Goal: Check status: Check status

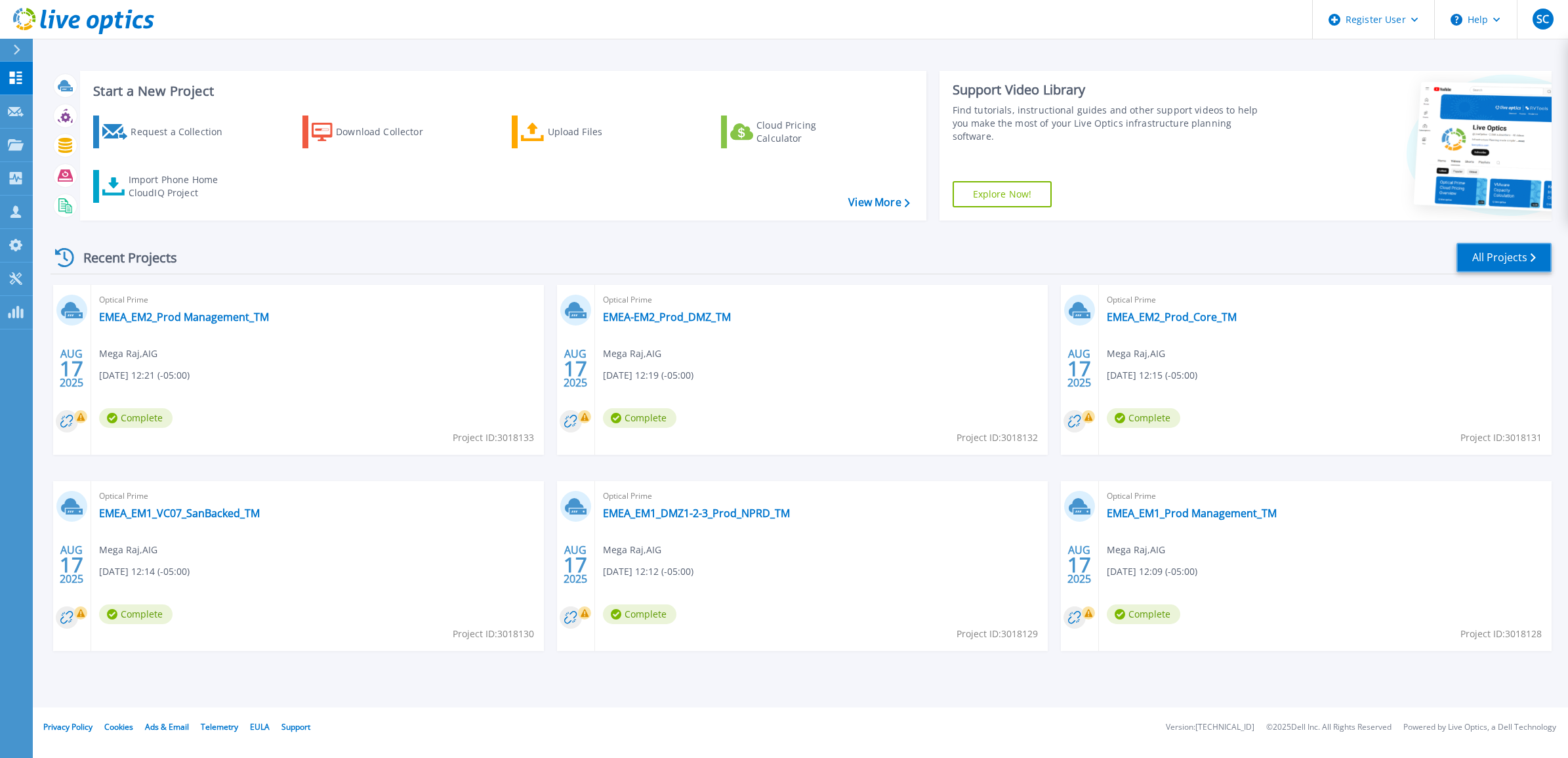
click at [1494, 261] on link "All Projects" at bounding box center [1504, 258] width 95 height 30
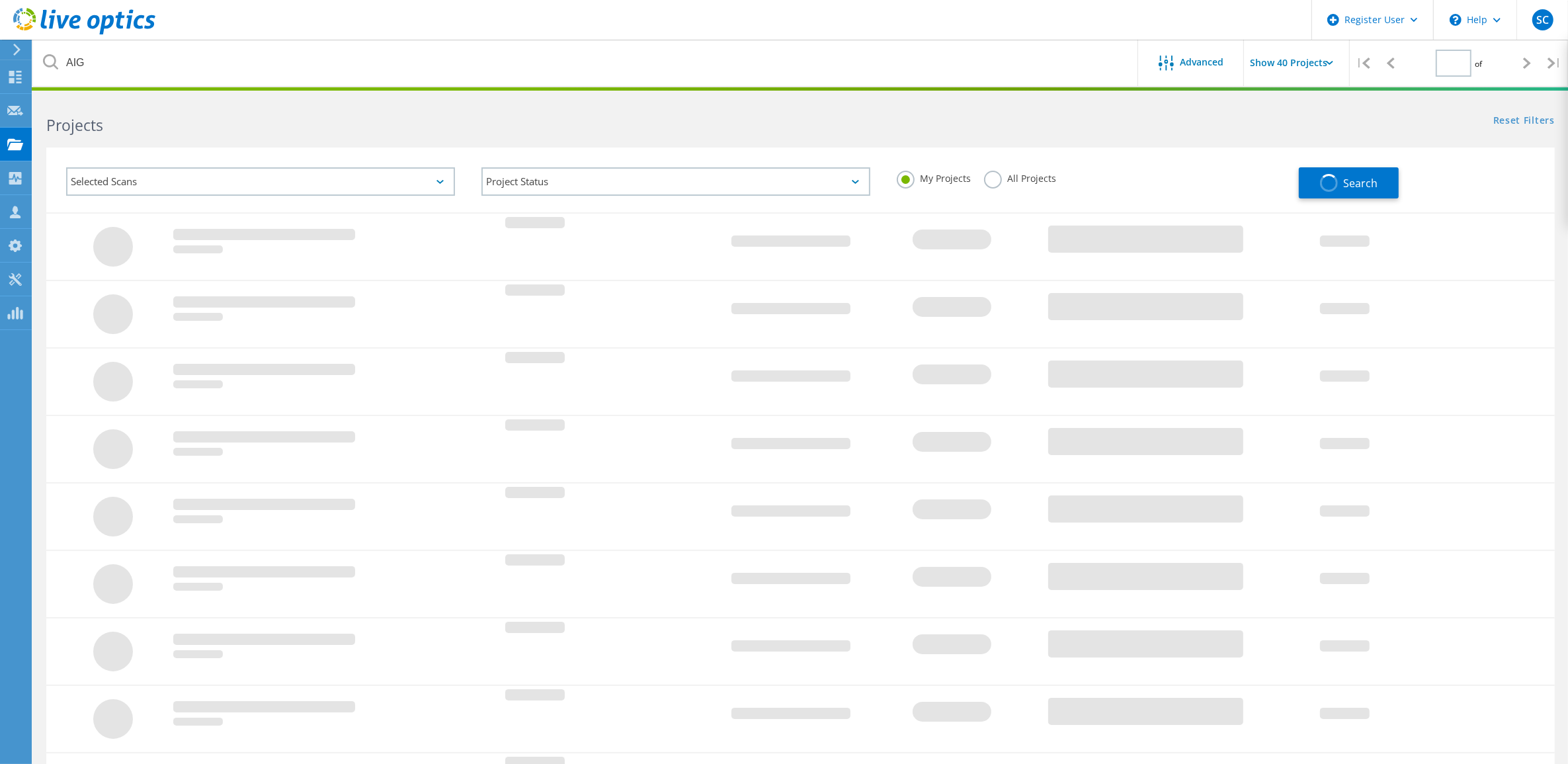
type input "1"
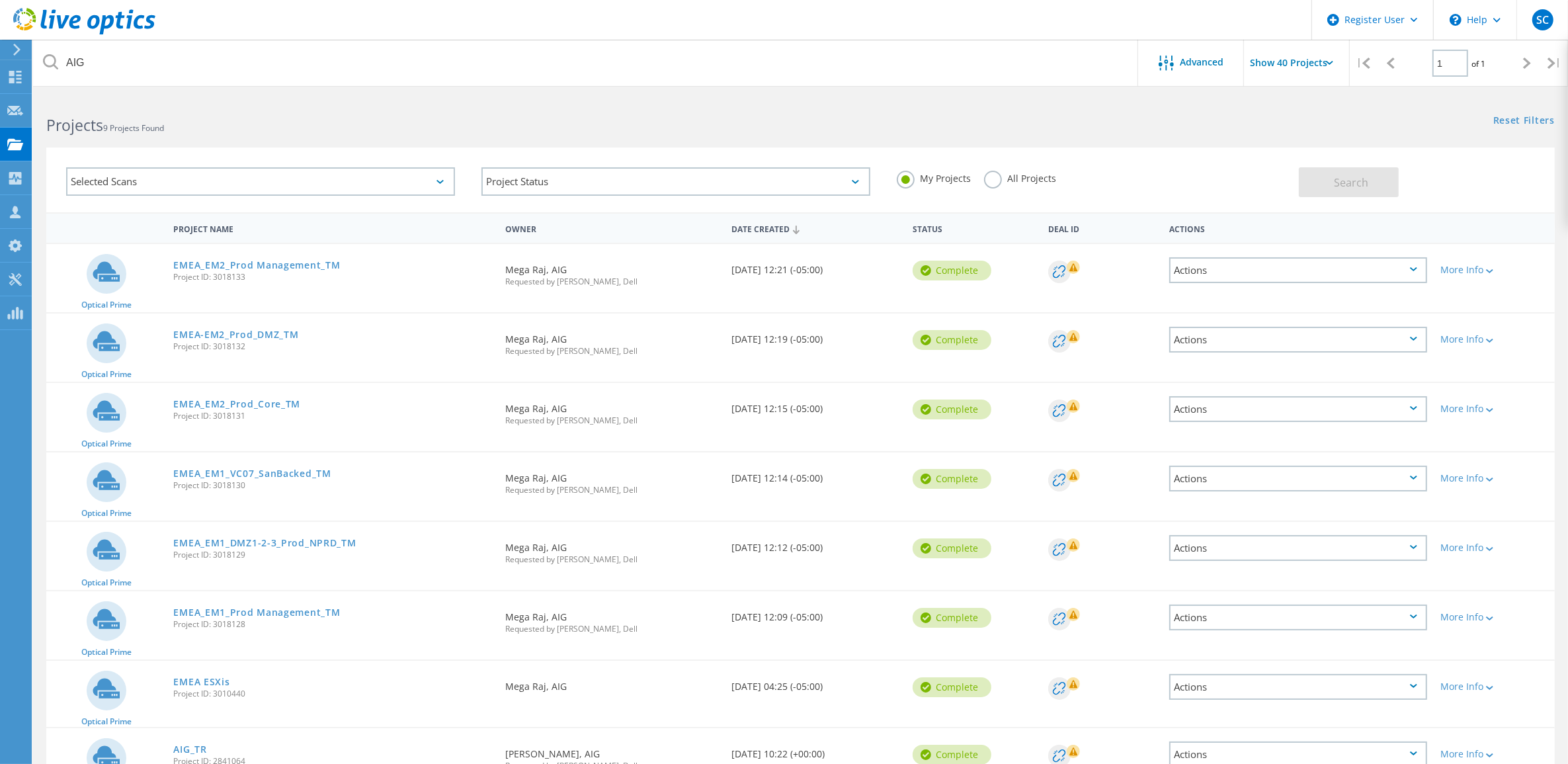
scroll to position [83, 0]
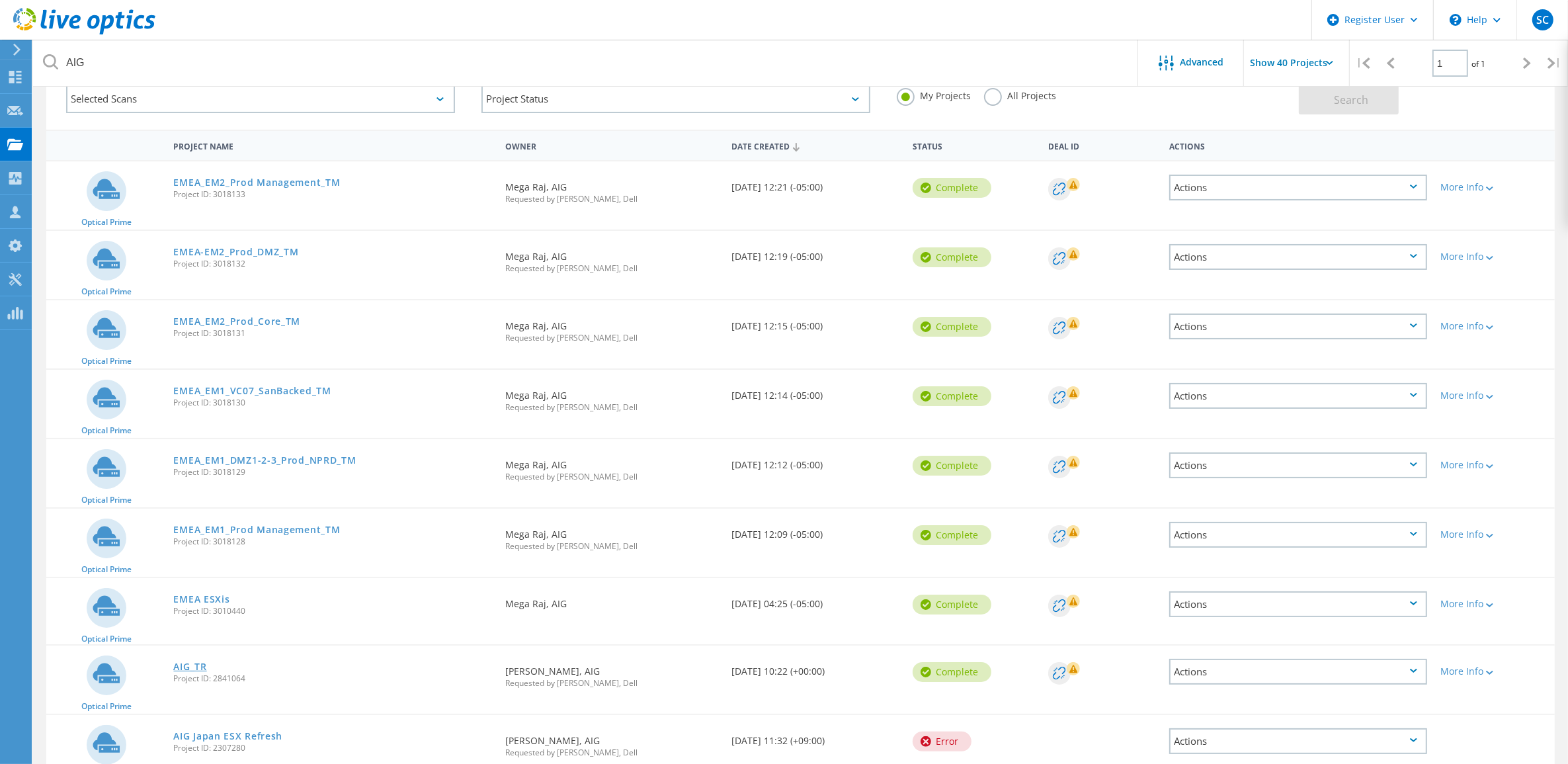
click at [185, 662] on link "AIG_TR" at bounding box center [190, 667] width 33 height 9
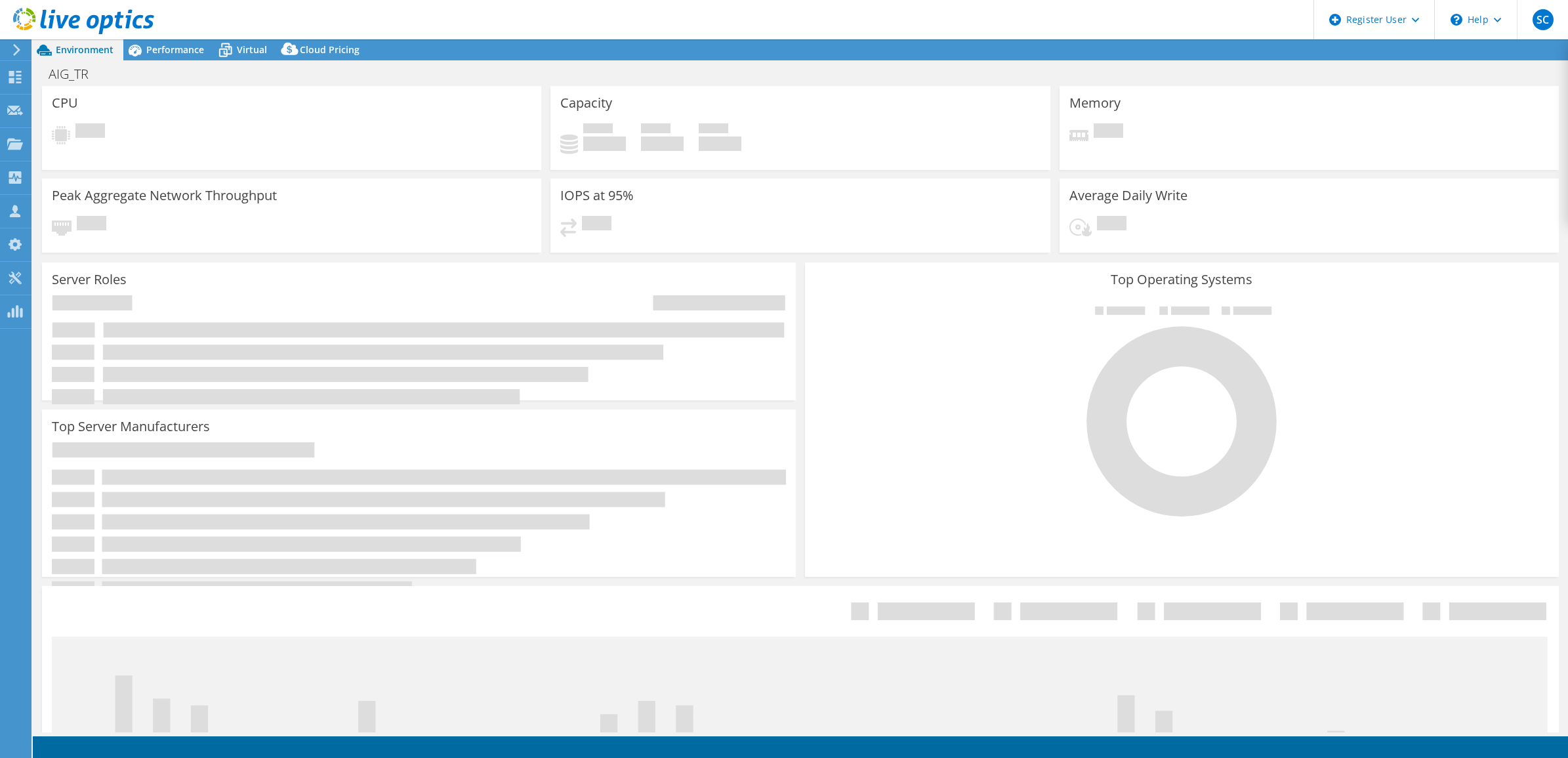
select select "EULondon"
select select "USD"
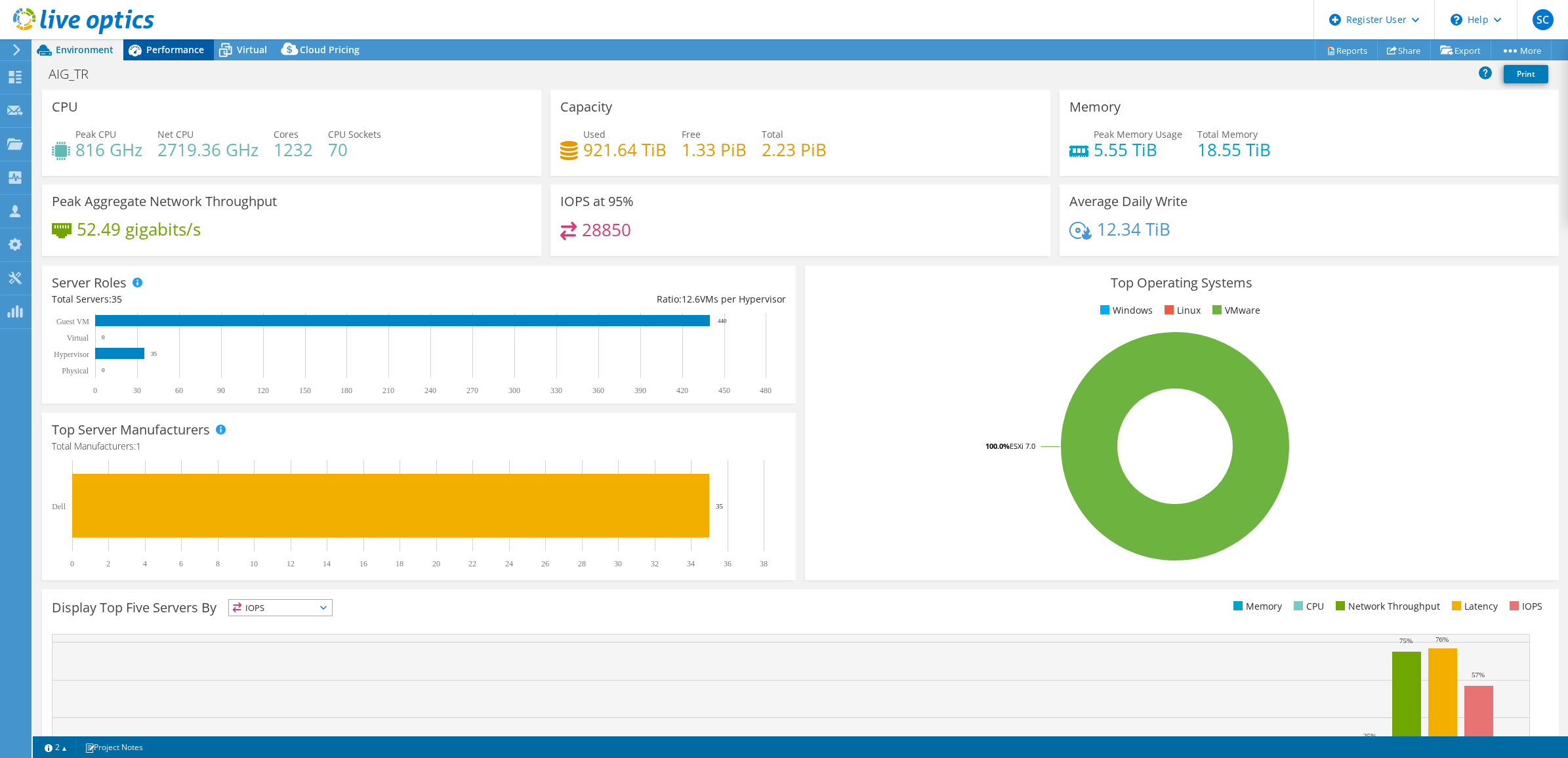
click at [166, 49] on span "Performance" at bounding box center [175, 49] width 58 height 13
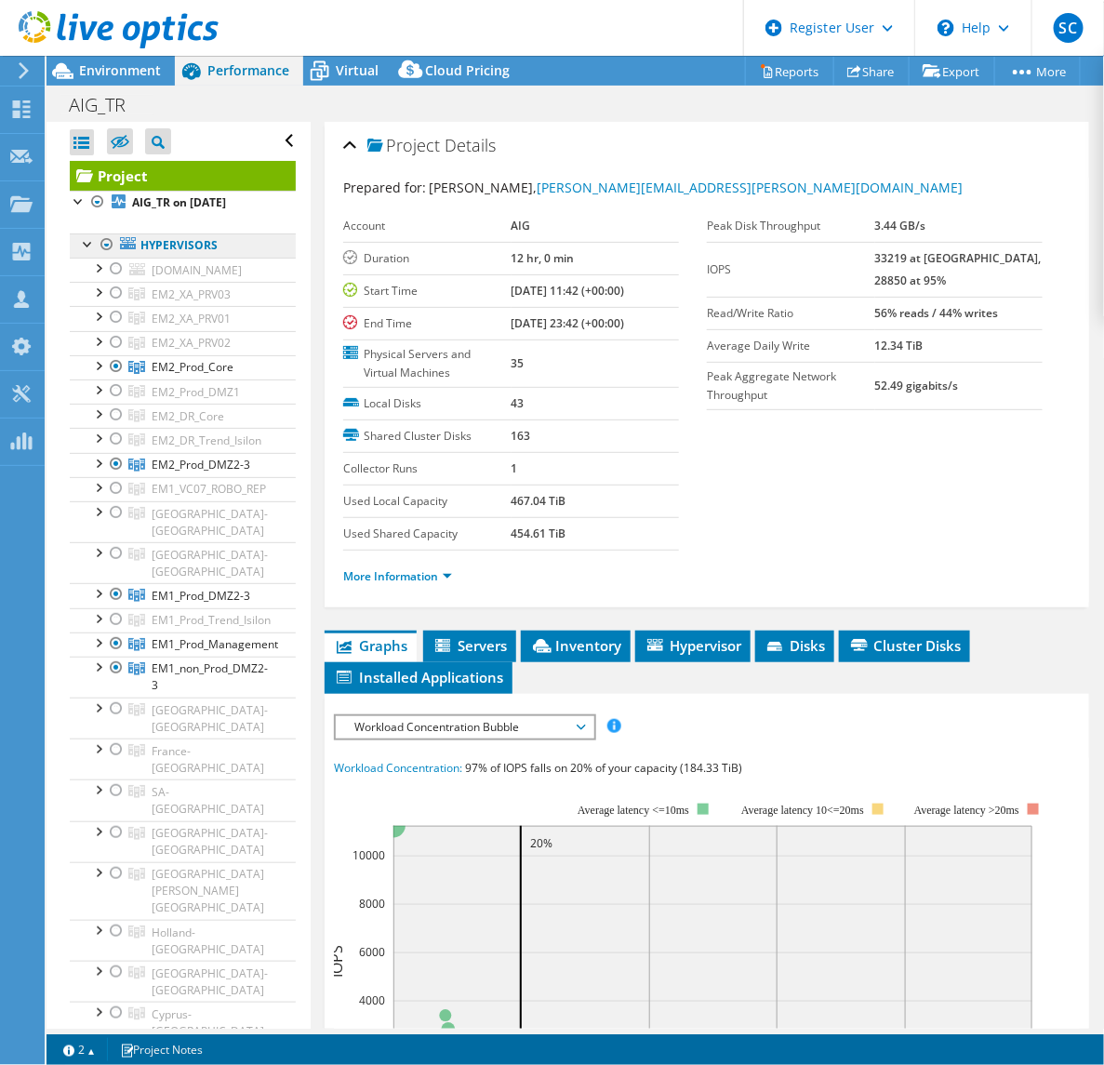
click at [173, 247] on link "Hypervisors" at bounding box center [183, 245] width 226 height 24
click at [173, 253] on link "Hypervisors" at bounding box center [183, 245] width 226 height 24
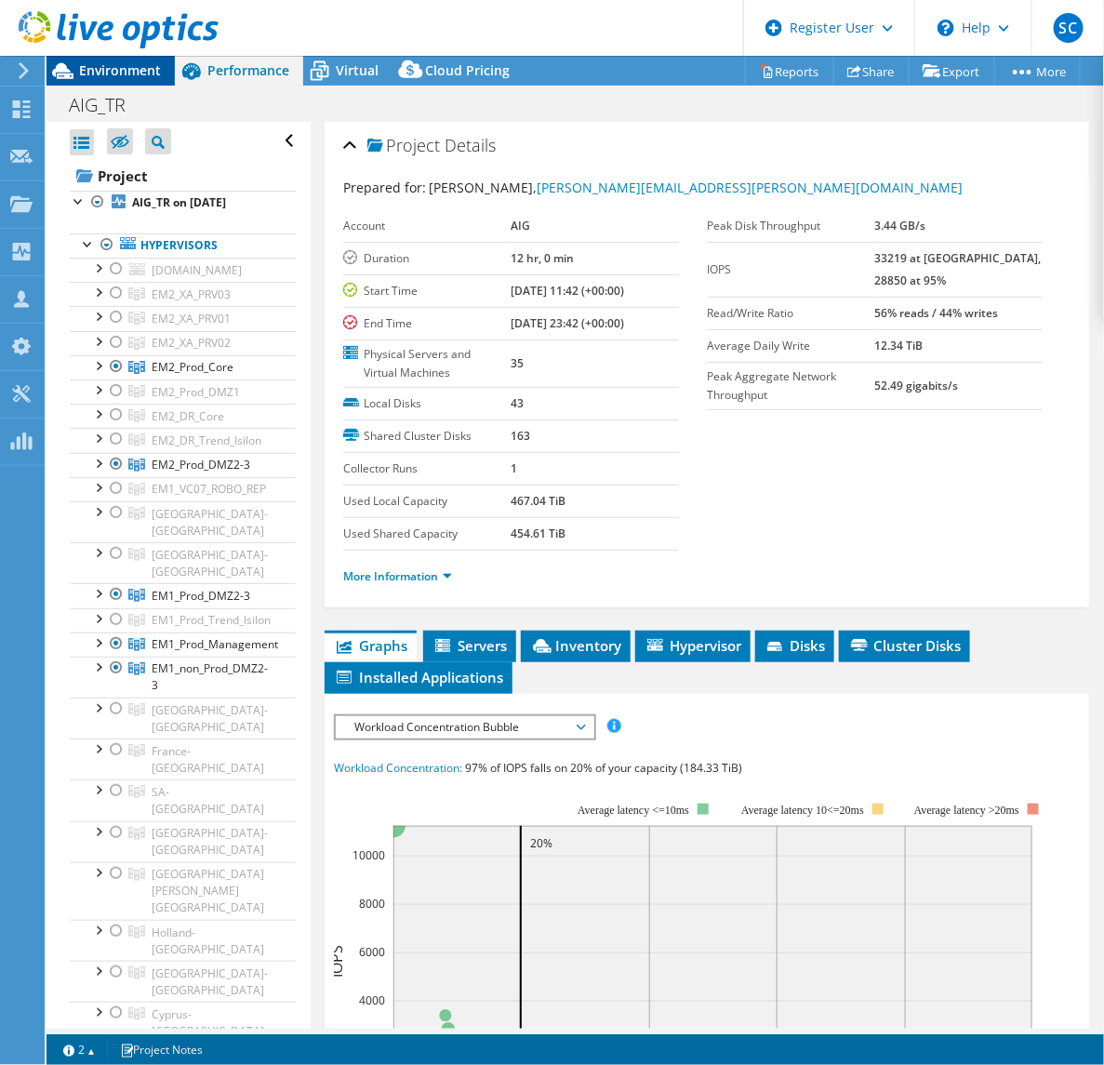
click at [137, 71] on span "Environment" at bounding box center [120, 70] width 82 height 18
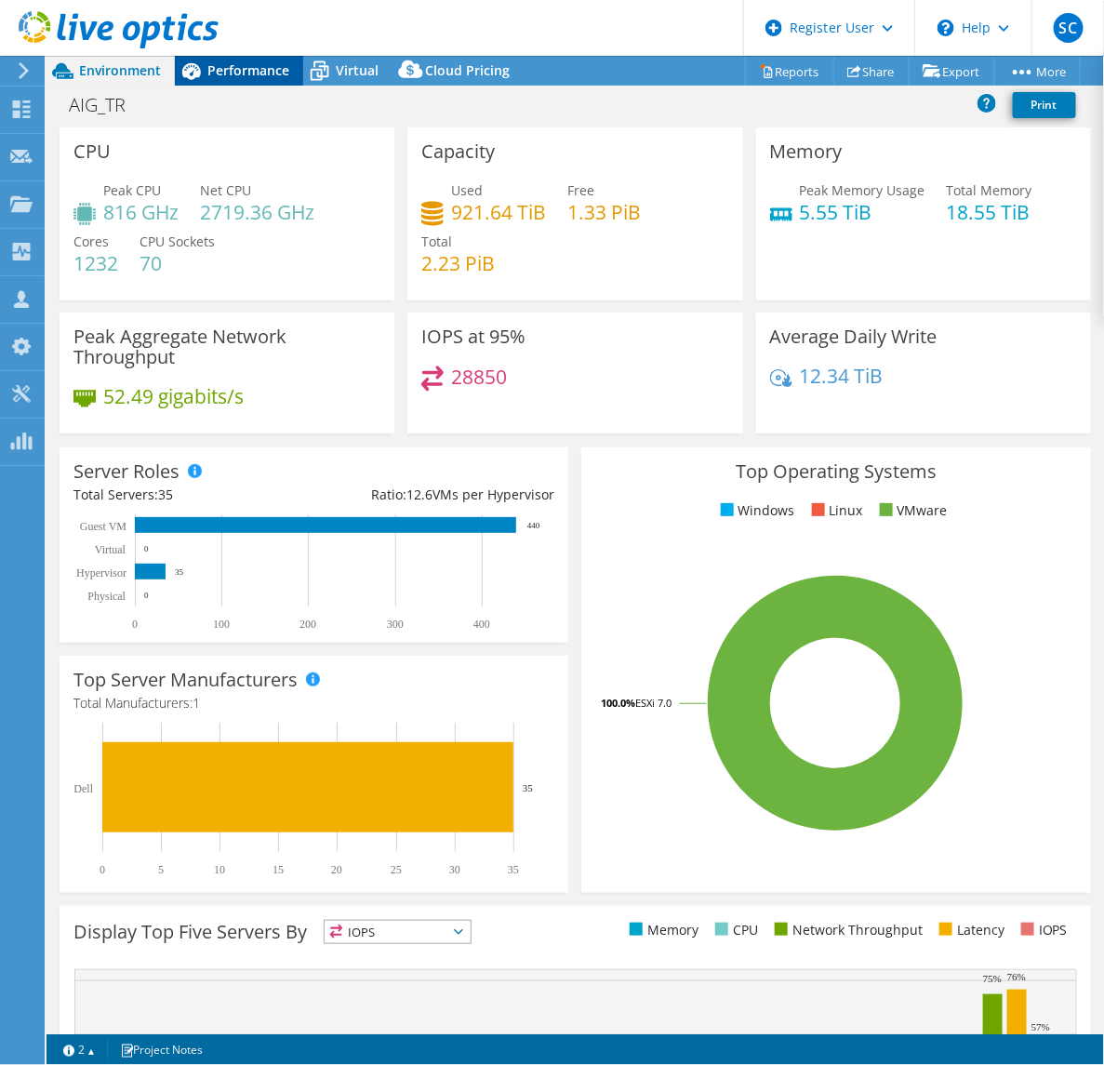
click at [219, 71] on span "Performance" at bounding box center [248, 70] width 82 height 18
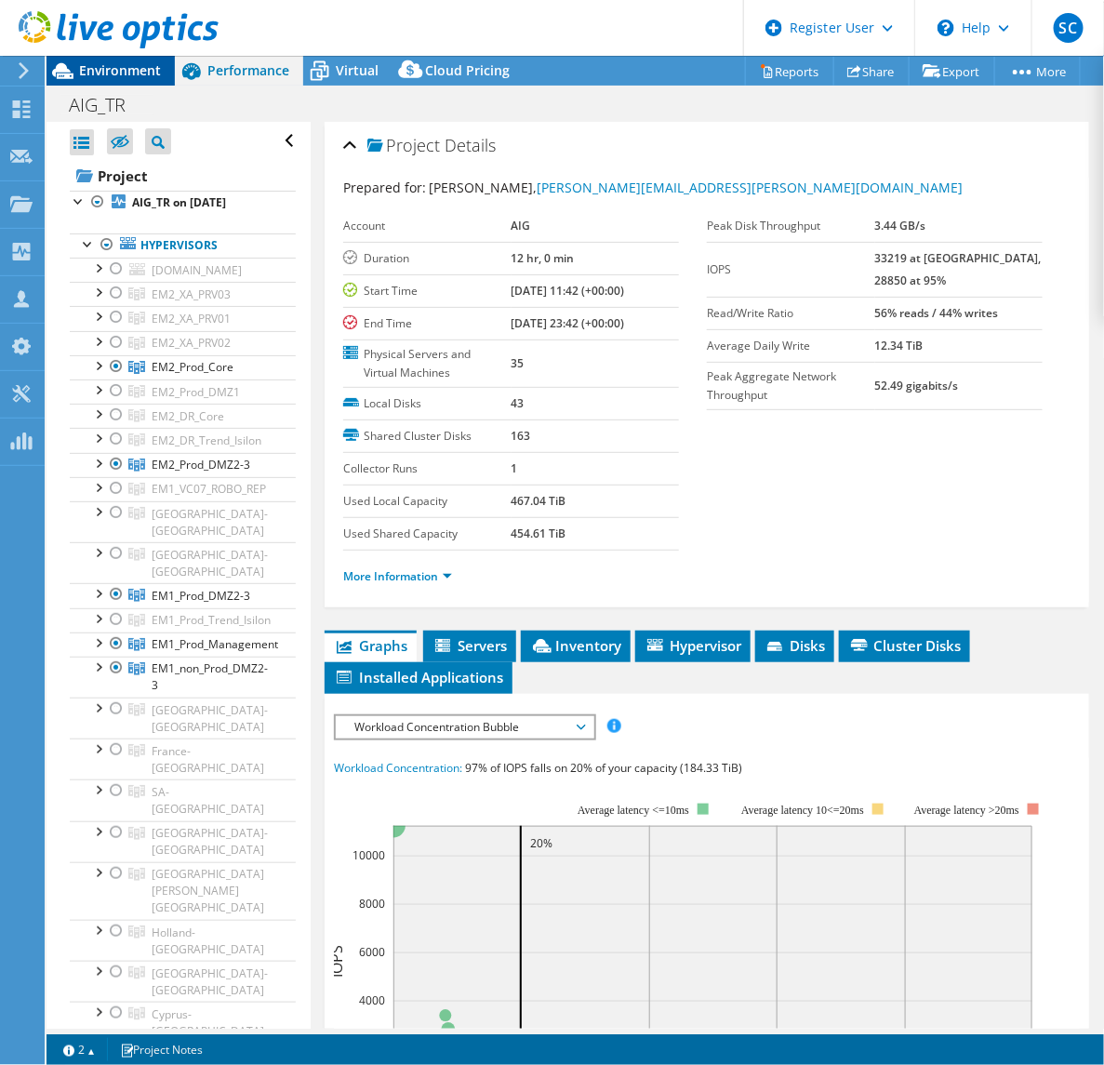
click at [124, 76] on span "Environment" at bounding box center [120, 70] width 82 height 18
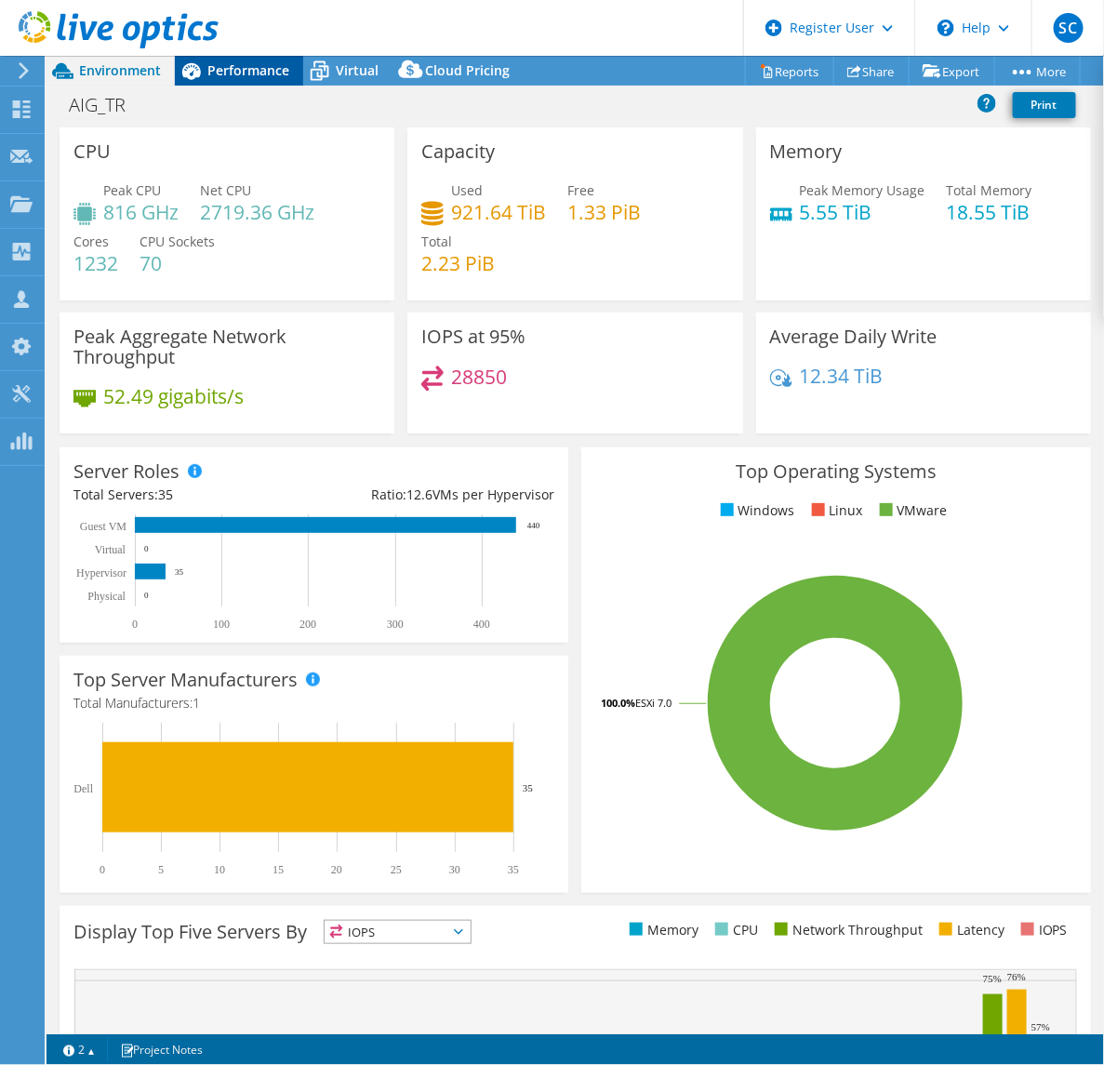
click at [226, 60] on div "Performance" at bounding box center [239, 71] width 128 height 30
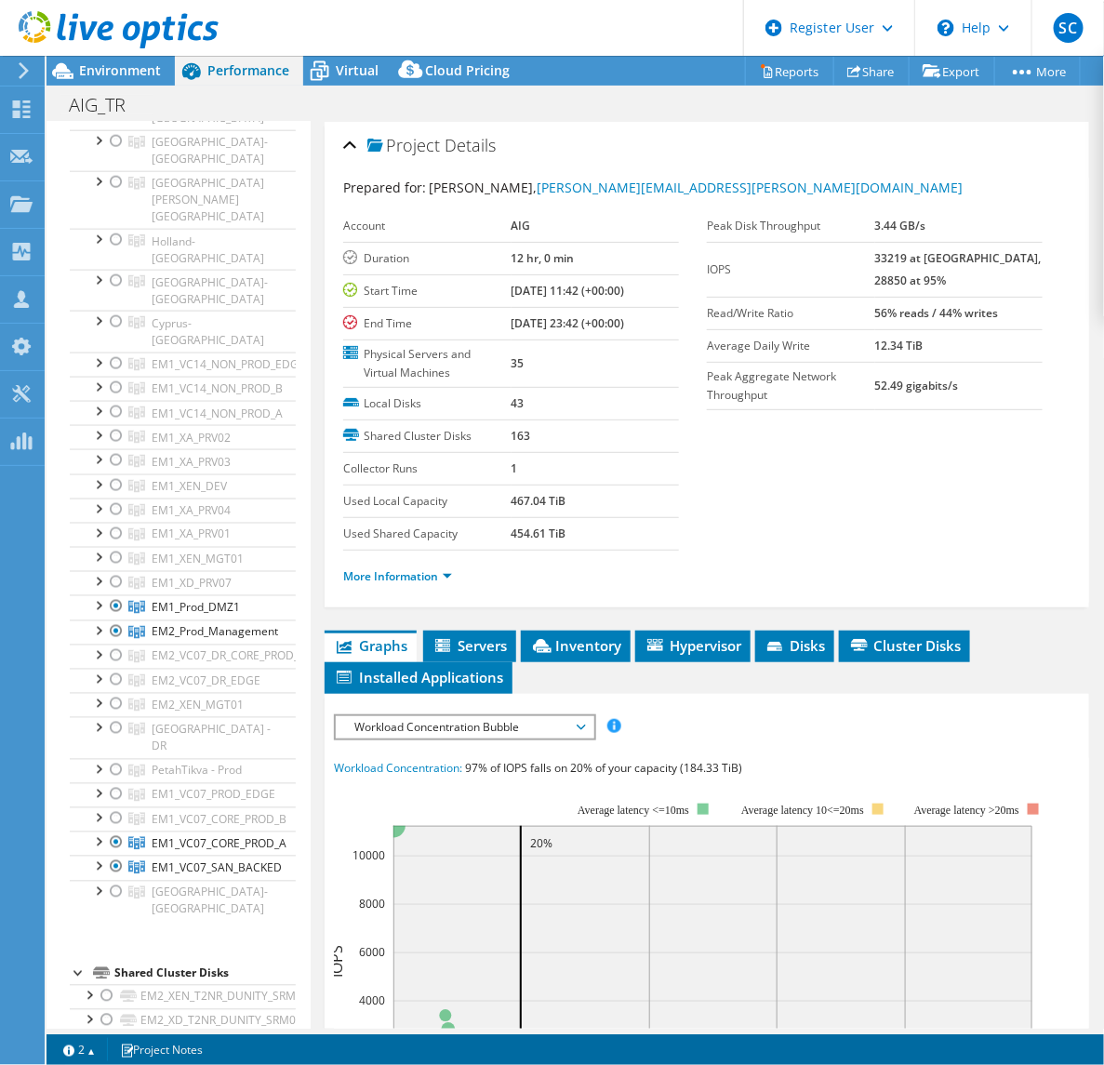
scroll to position [697, 0]
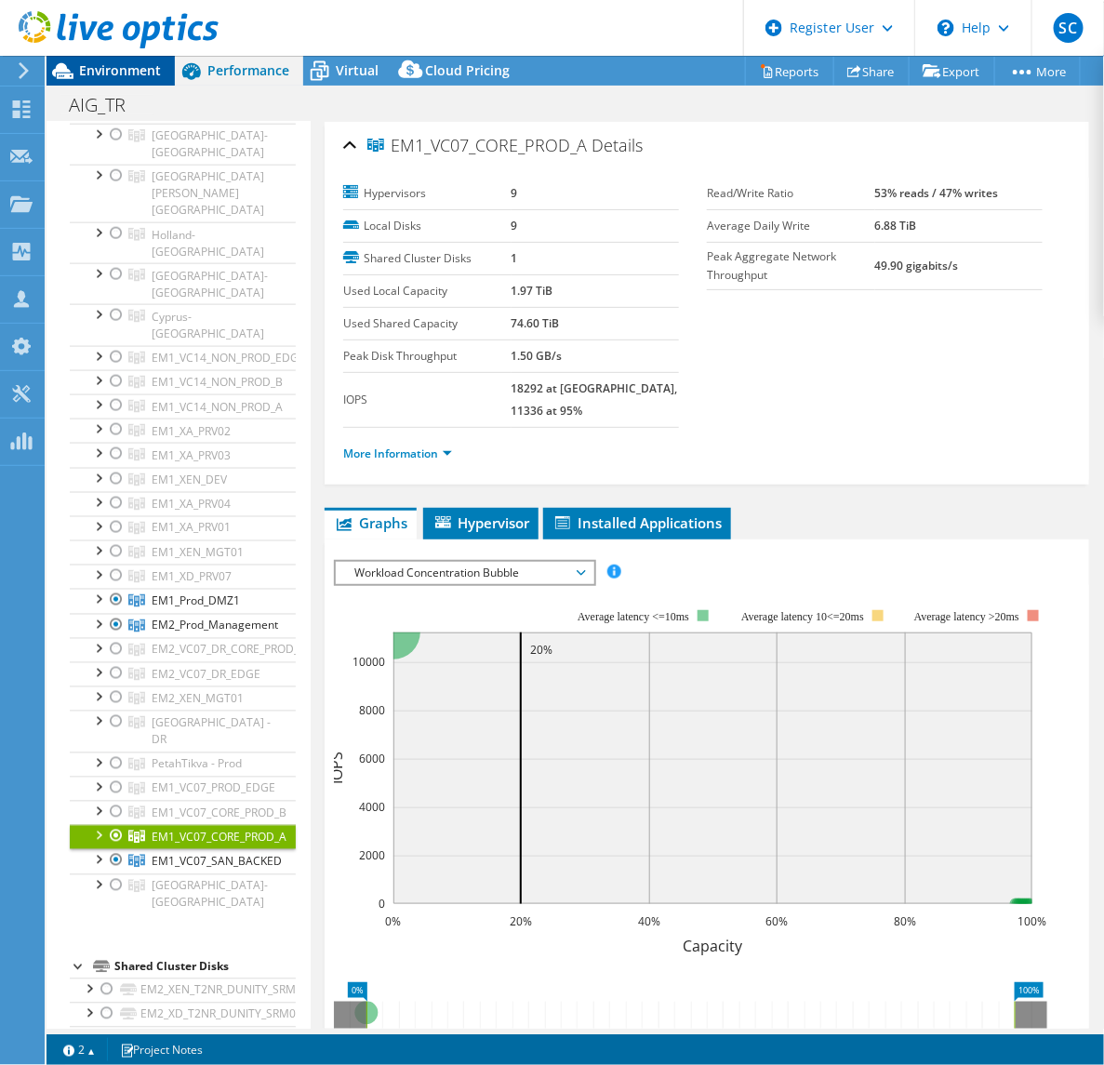
click at [121, 74] on span "Environment" at bounding box center [120, 70] width 82 height 18
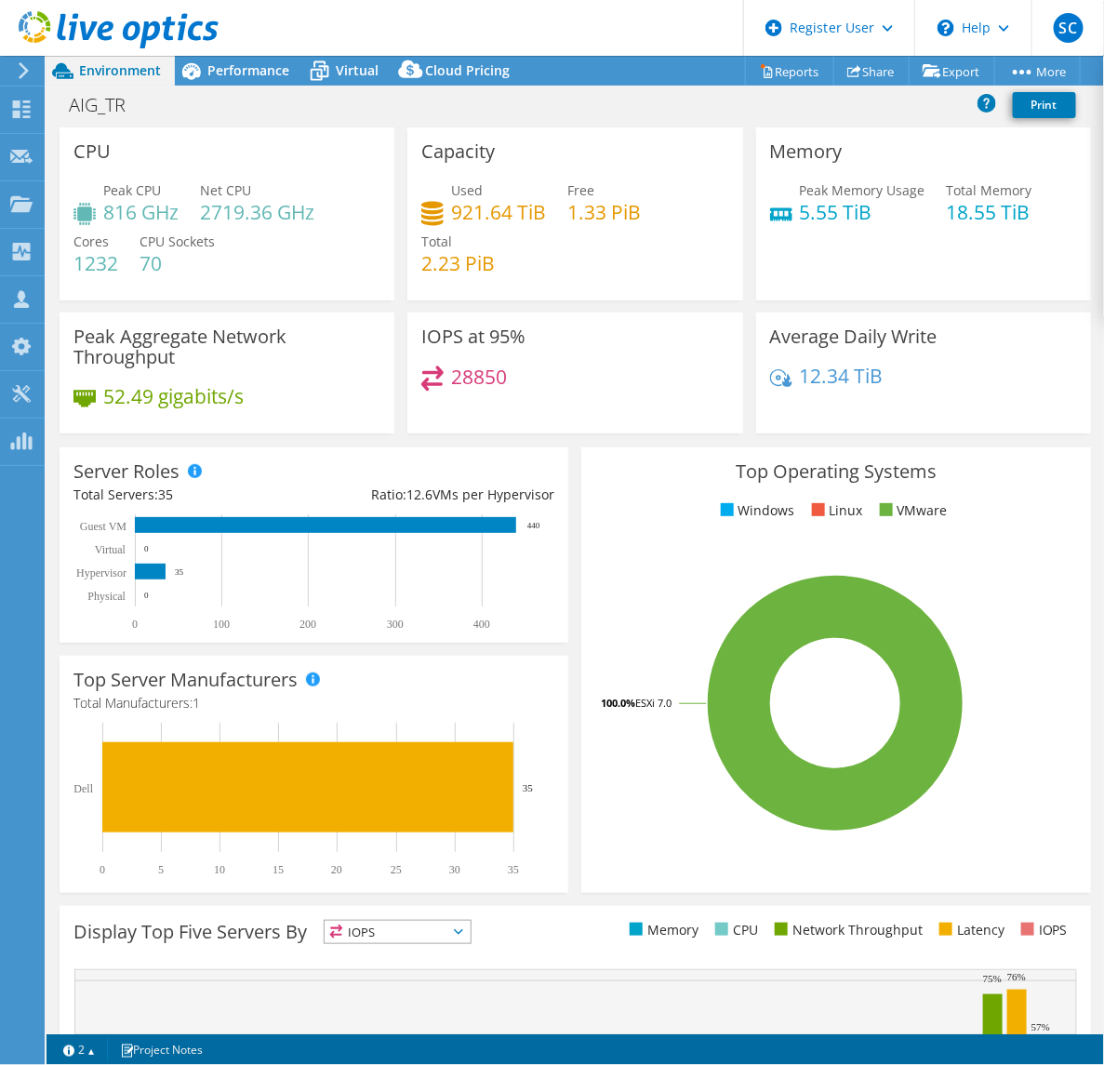
scroll to position [713, 0]
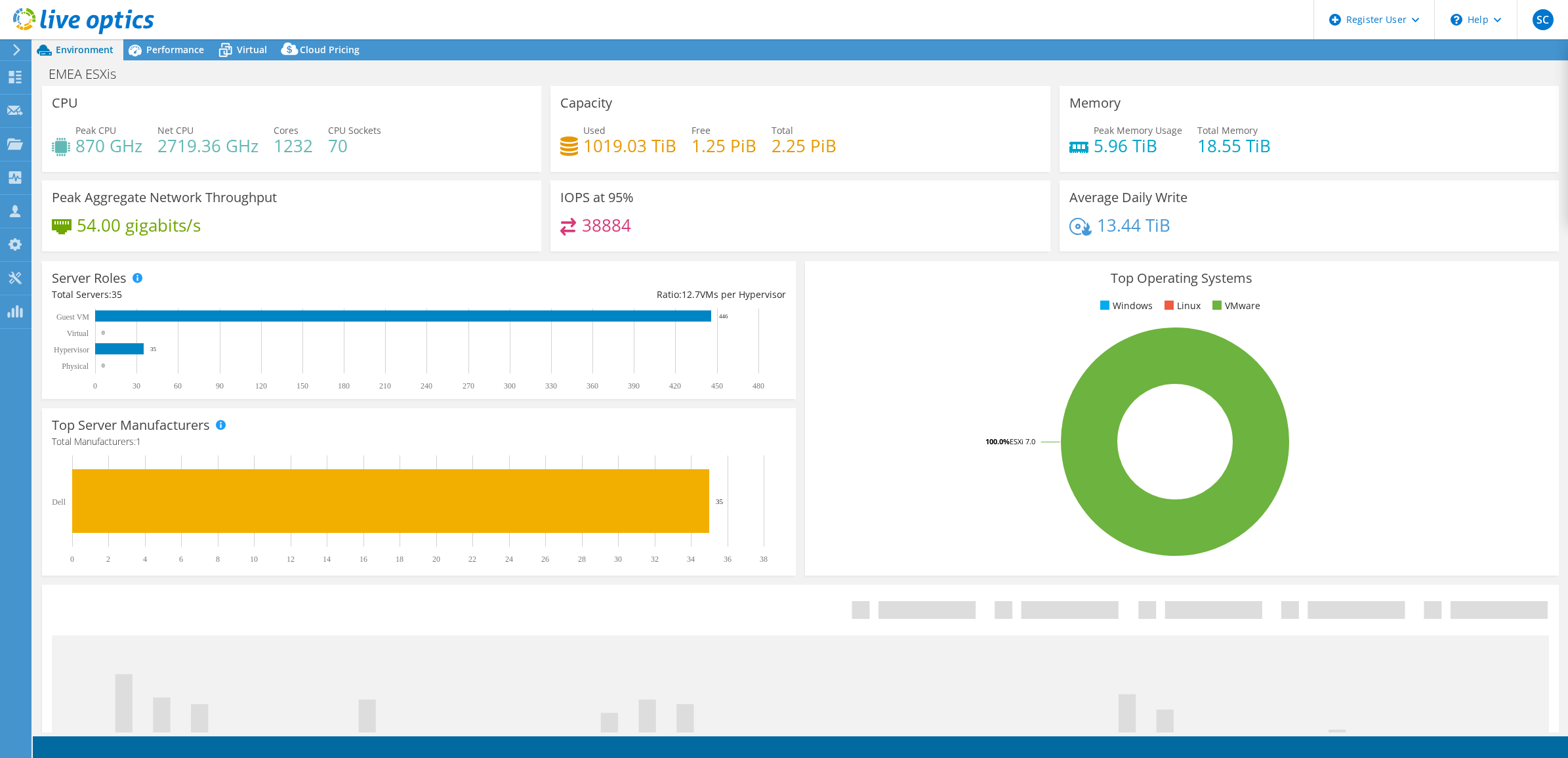
select select "USD"
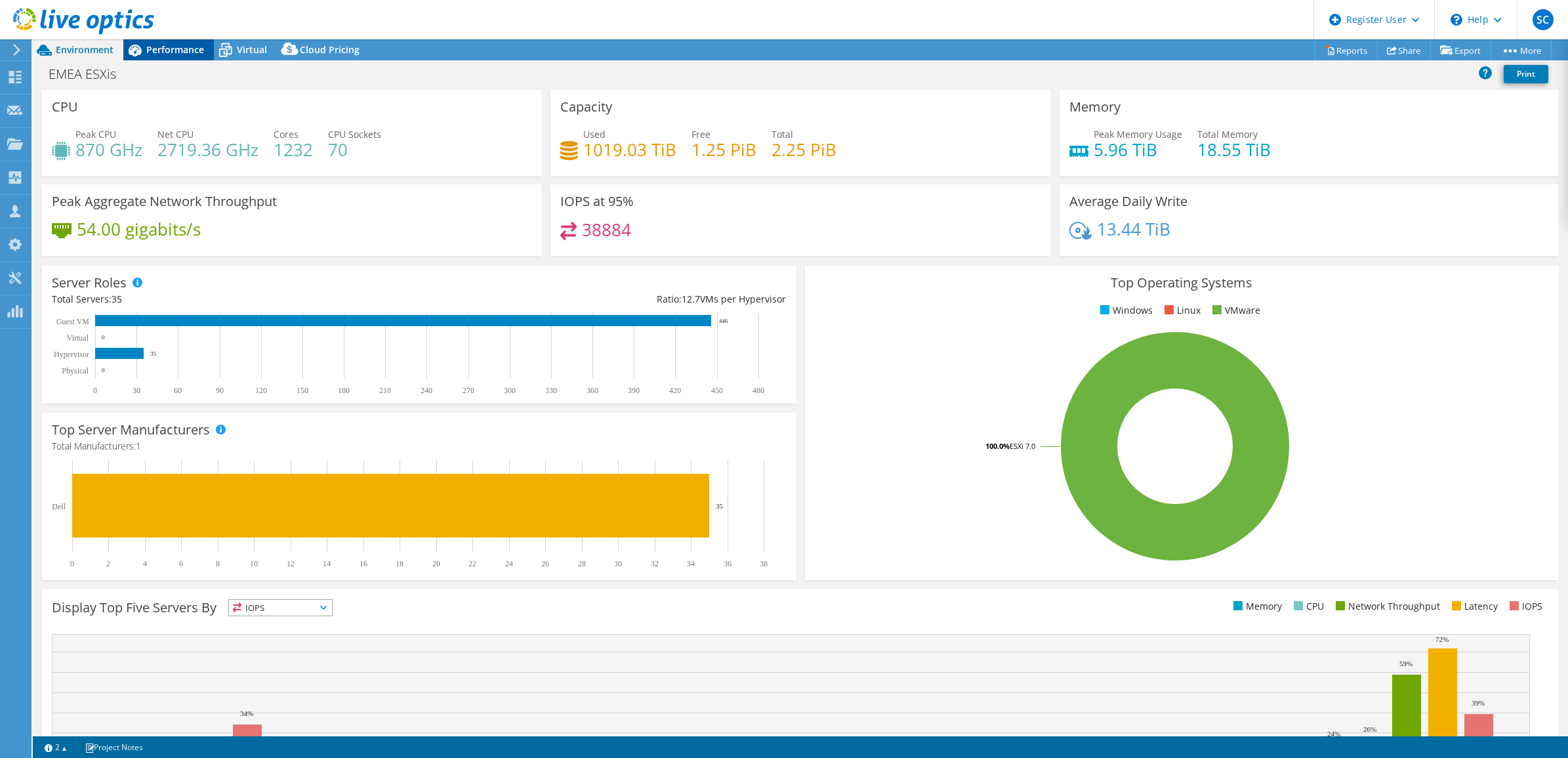
click at [169, 54] on span "Performance" at bounding box center [175, 49] width 58 height 13
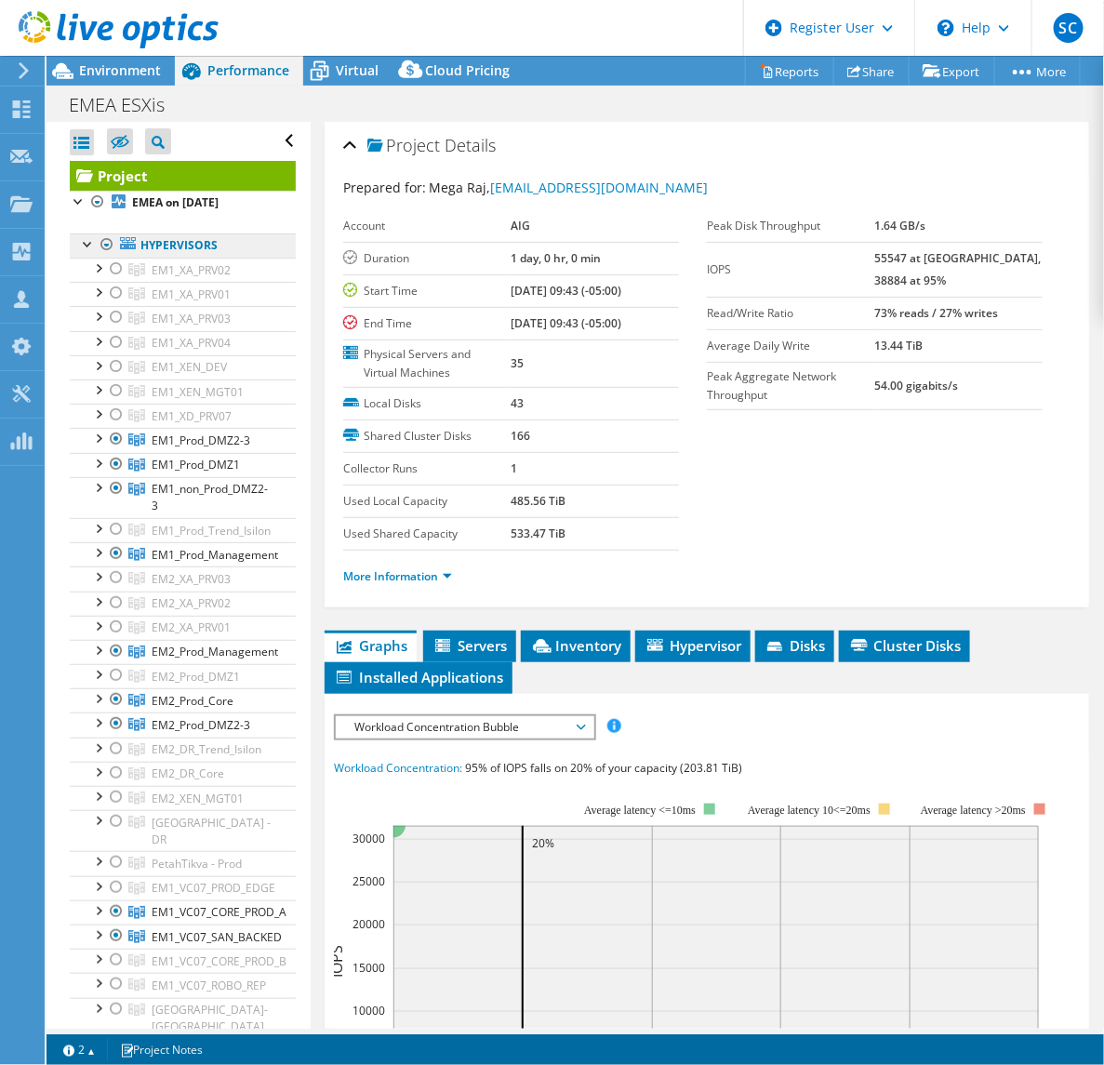
drag, startPoint x: 172, startPoint y: 242, endPoint x: 945, endPoint y: 286, distance: 774.1
click at [172, 242] on link "Hypervisors" at bounding box center [183, 245] width 226 height 24
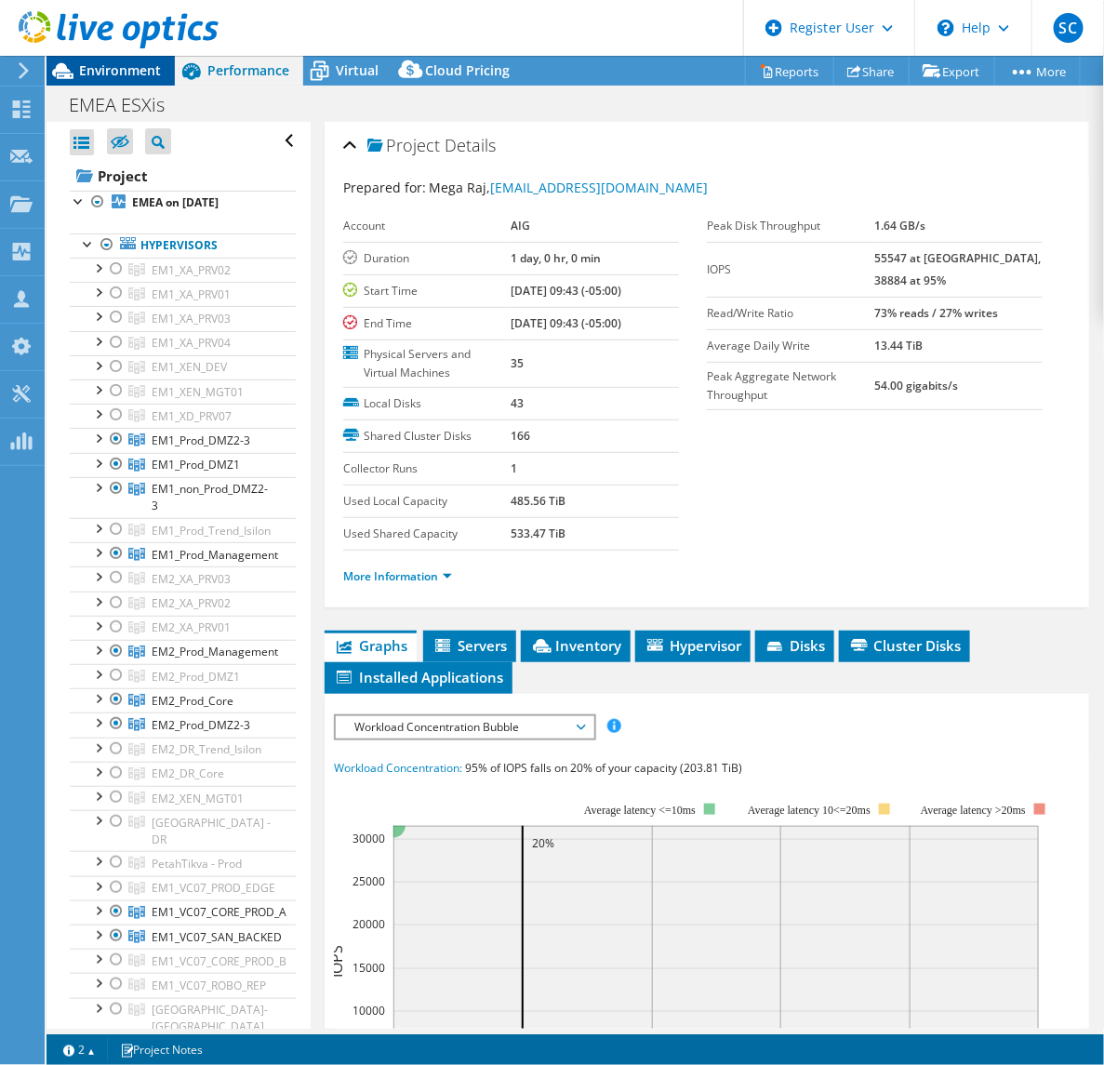
click at [122, 70] on span "Environment" at bounding box center [120, 70] width 82 height 18
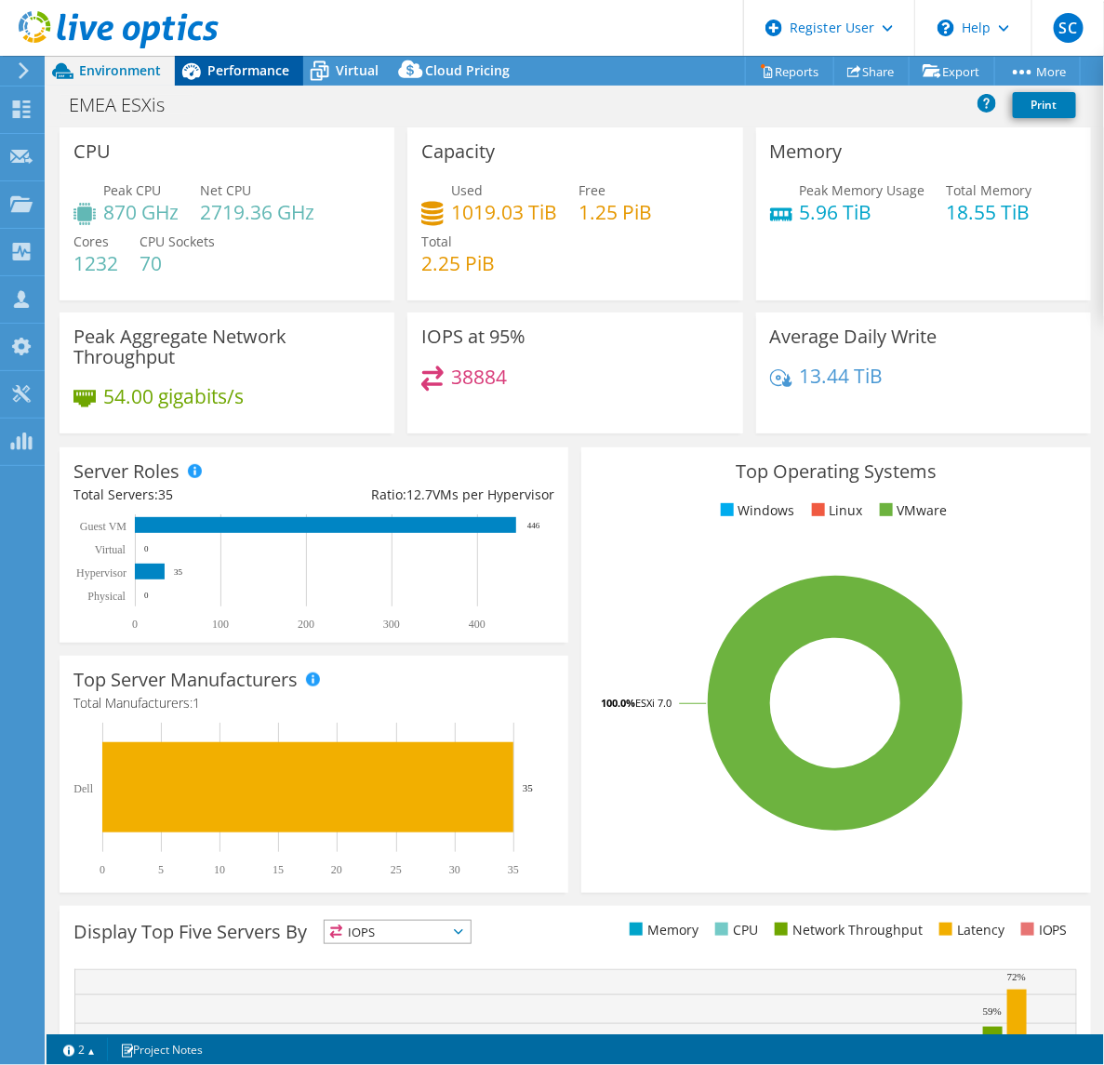
drag, startPoint x: 220, startPoint y: 60, endPoint x: 280, endPoint y: 59, distance: 59.5
click at [220, 59] on div "Performance" at bounding box center [239, 71] width 128 height 30
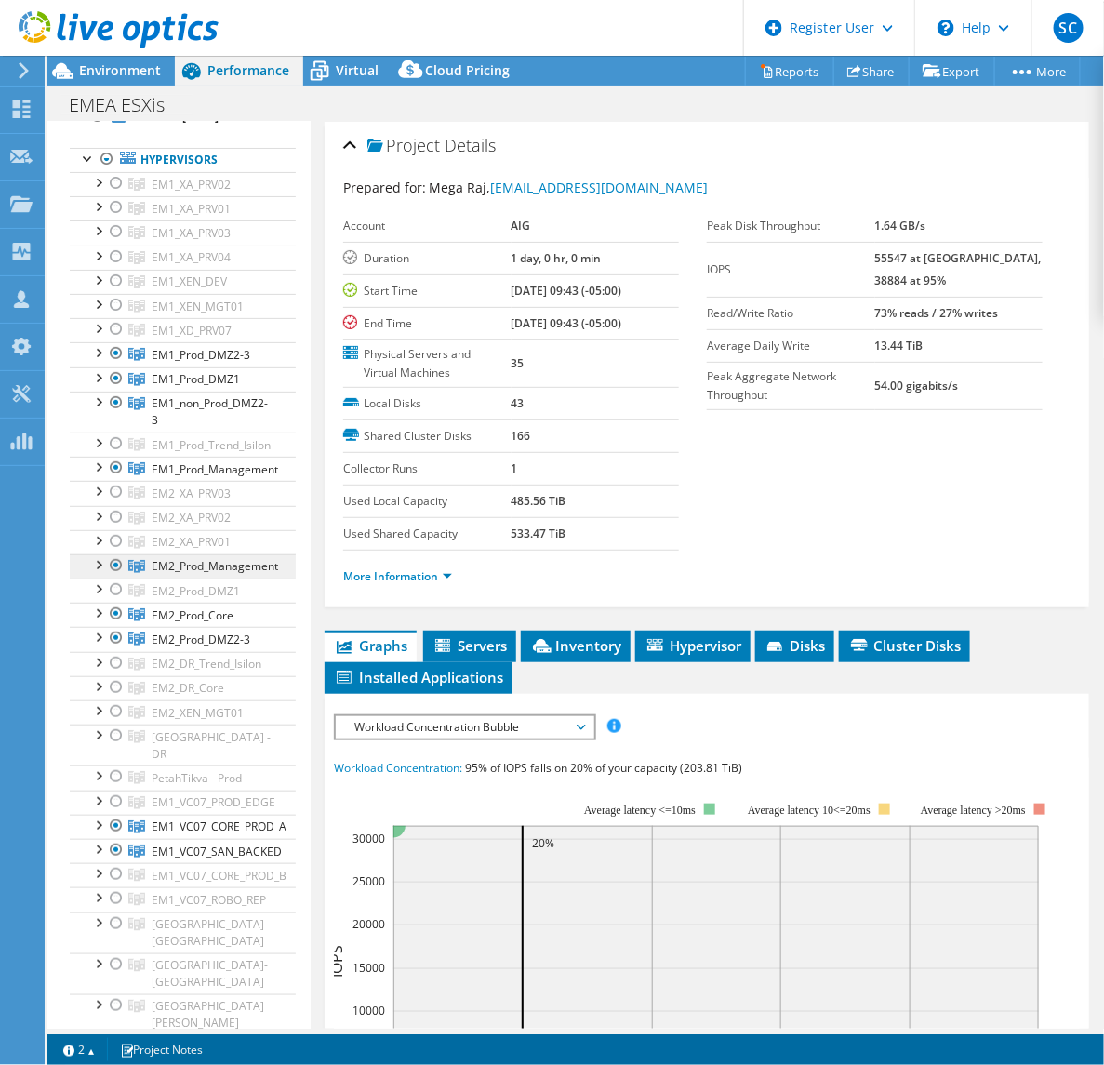
scroll to position [116, 0]
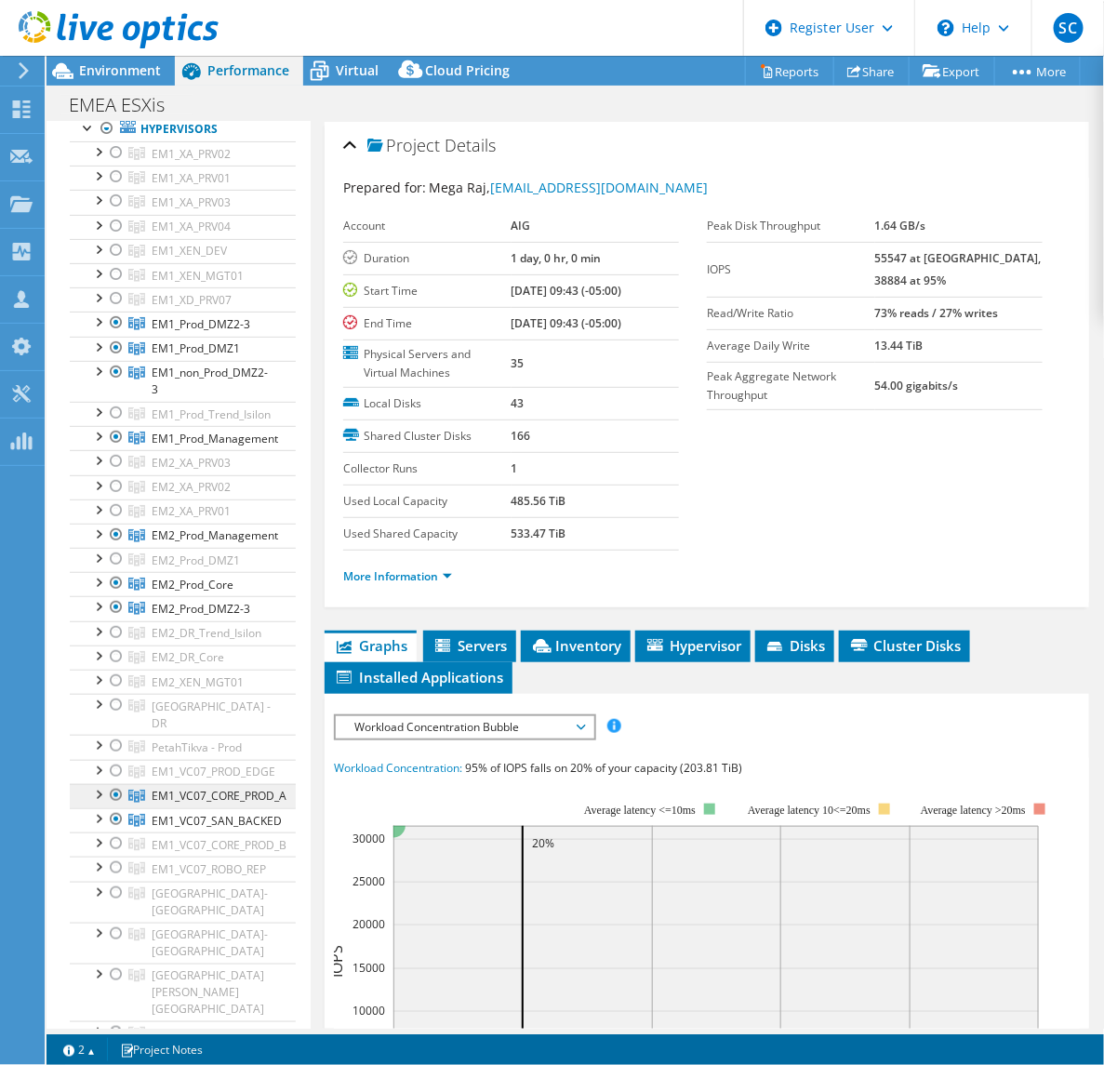
click at [201, 162] on span "EM1_VC07_CORE_PROD_A" at bounding box center [191, 154] width 79 height 16
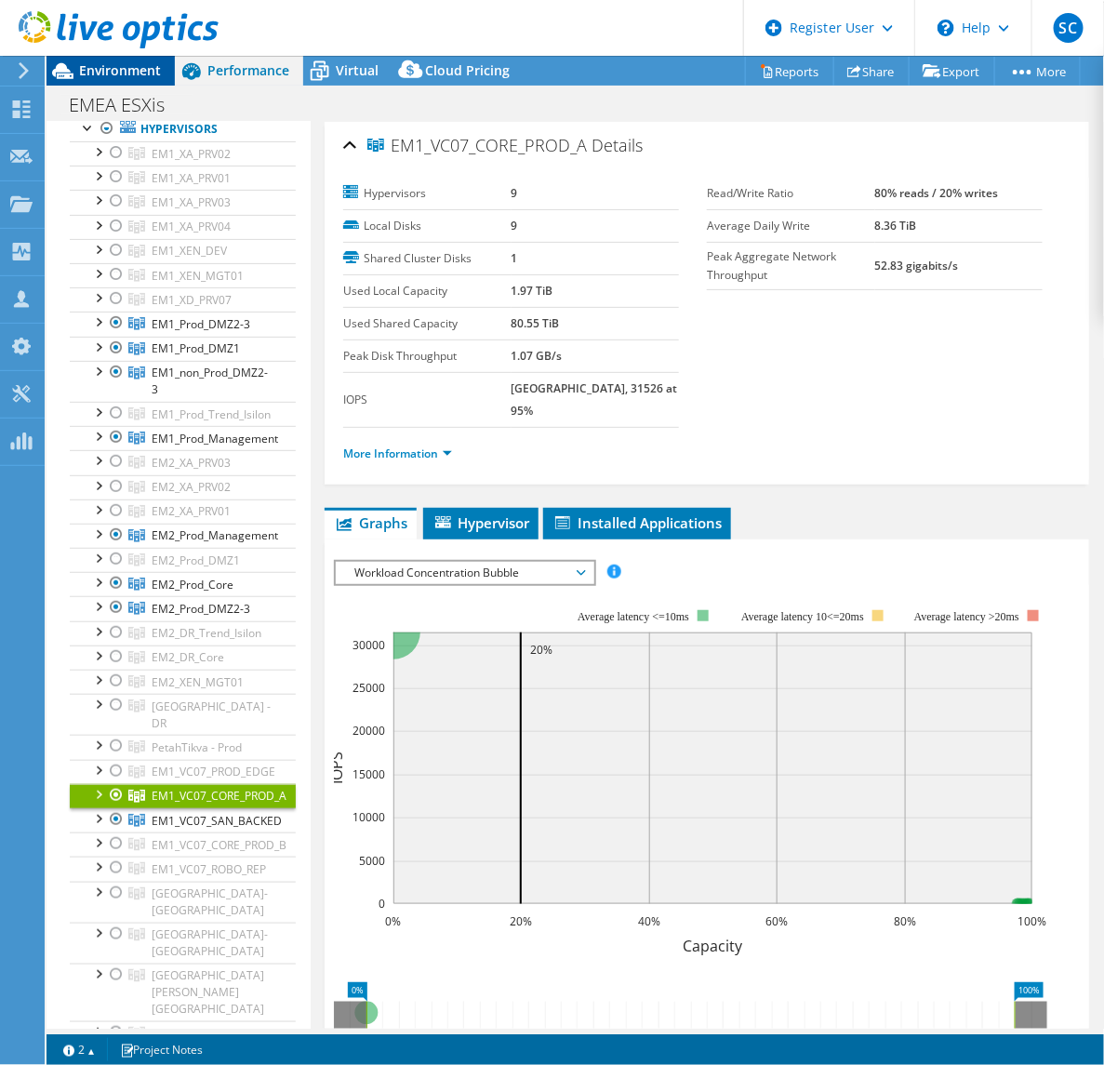
click at [119, 72] on span "Environment" at bounding box center [120, 70] width 82 height 18
